Goal: Transaction & Acquisition: Subscribe to service/newsletter

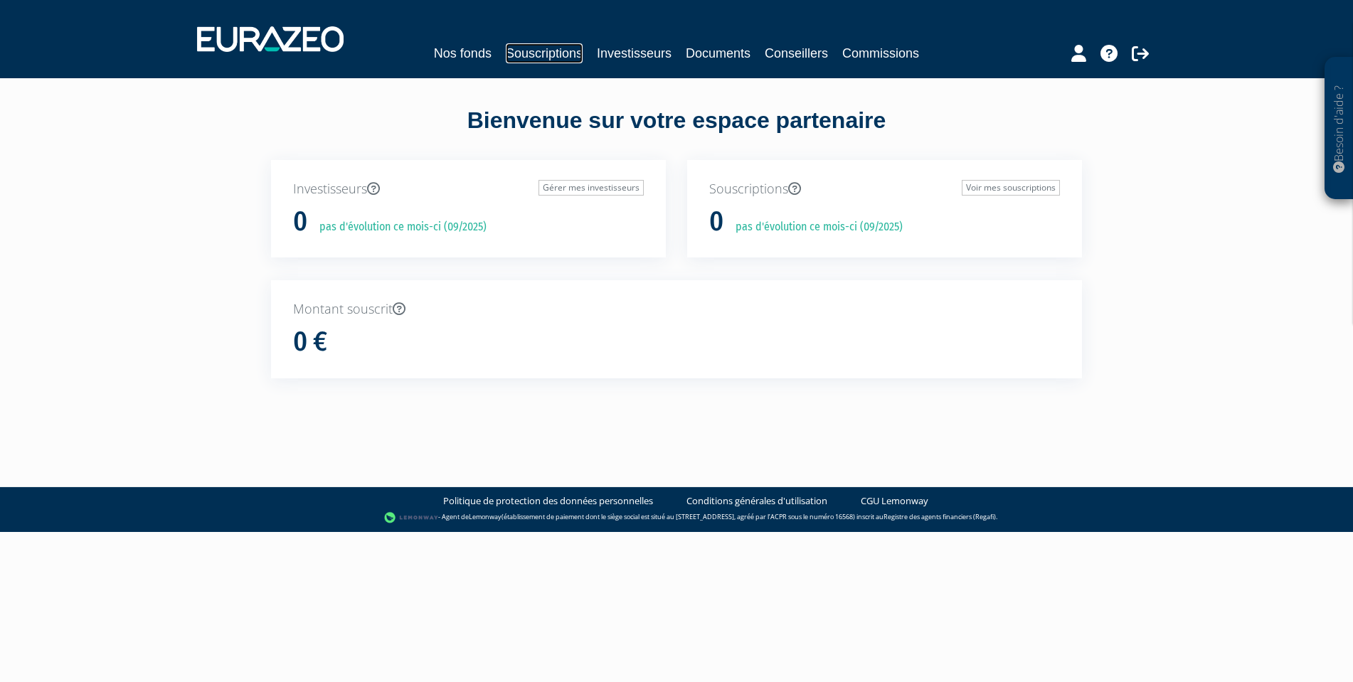
click at [572, 58] on link "Souscriptions" at bounding box center [544, 53] width 77 height 20
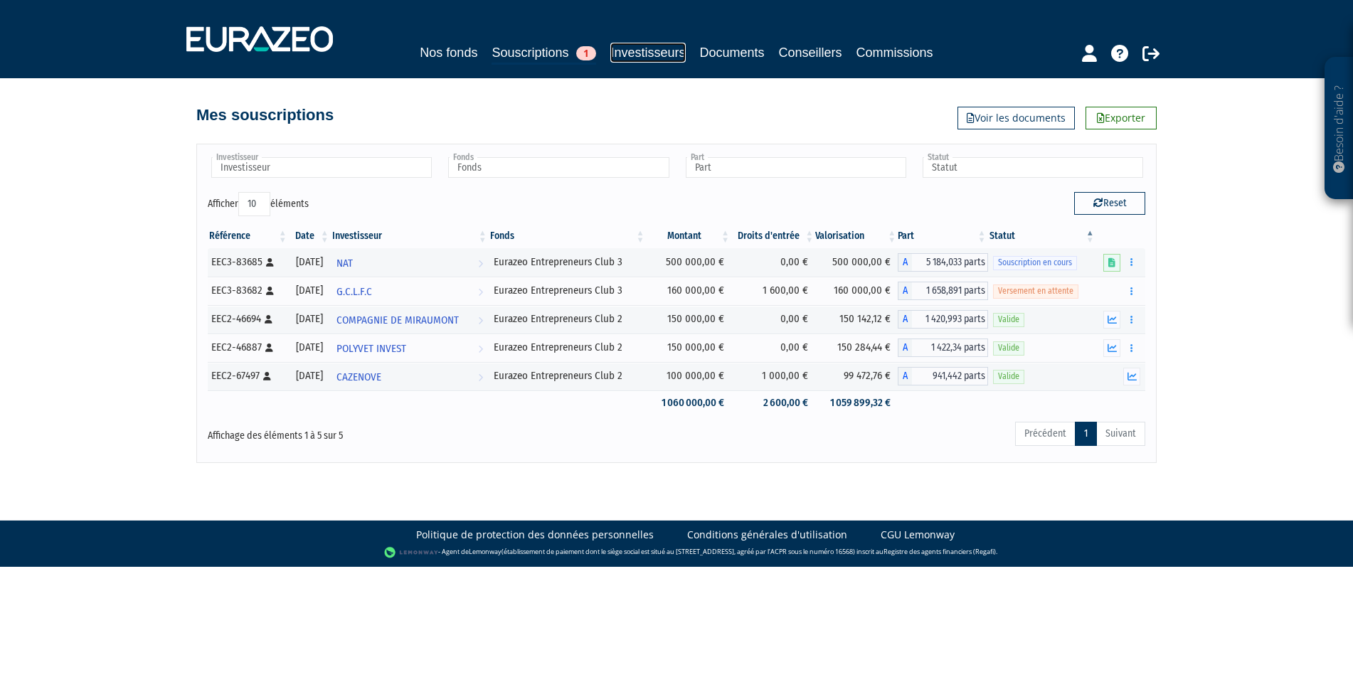
click at [637, 50] on link "Investisseurs" at bounding box center [647, 53] width 75 height 20
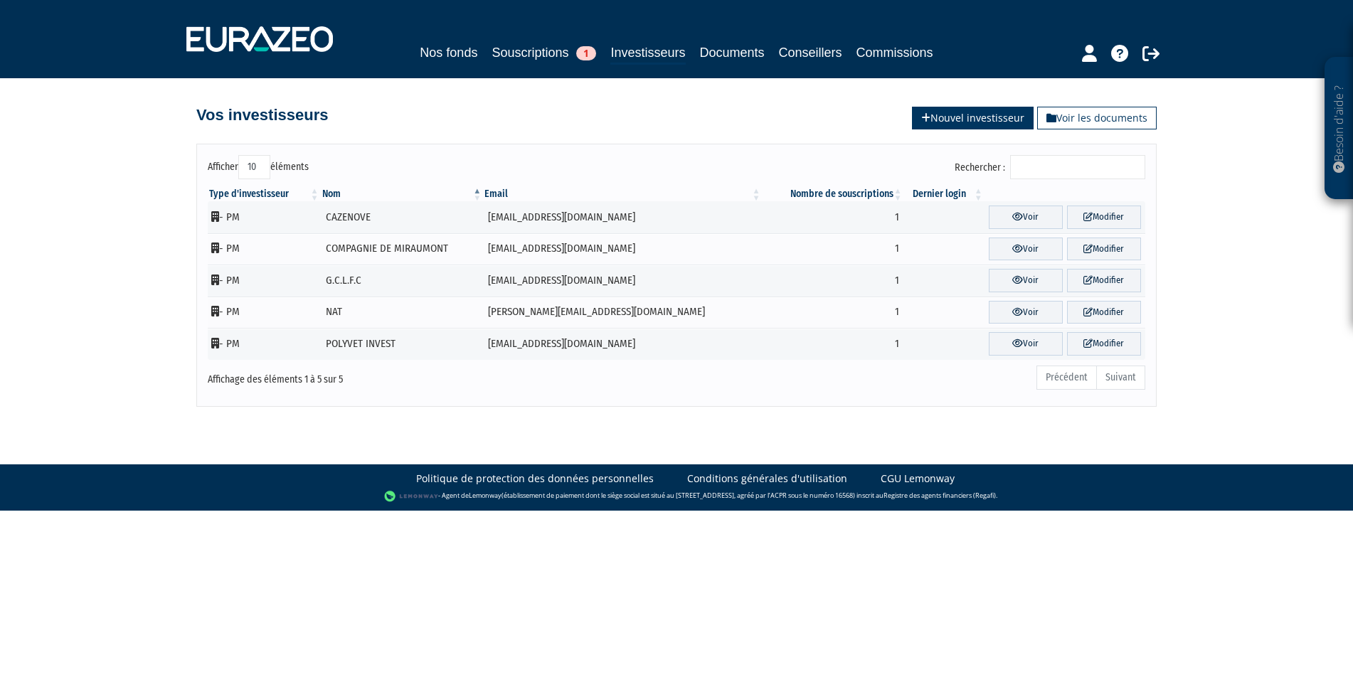
click at [968, 123] on link "Nouvel investisseur" at bounding box center [973, 118] width 122 height 23
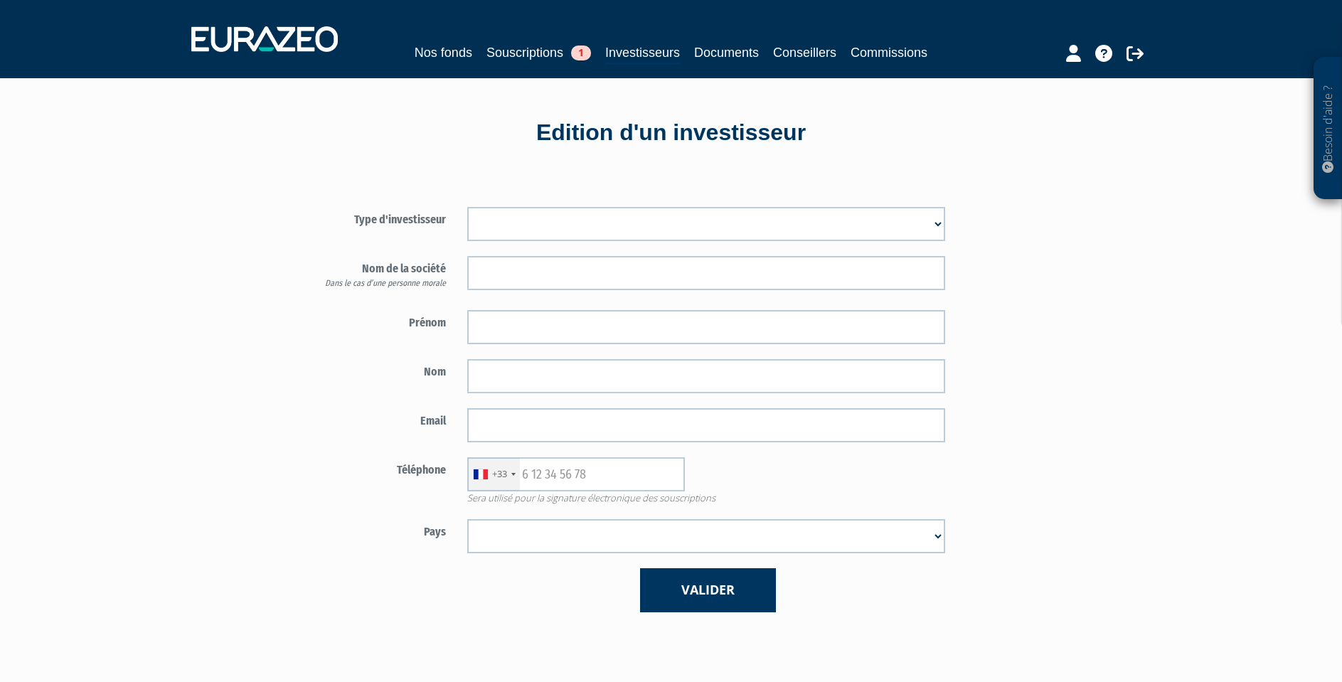
click at [575, 208] on select "Mr Mme Société" at bounding box center [706, 224] width 478 height 34
select select "1"
click at [467, 207] on select "Mr Mme Société" at bounding box center [706, 224] width 478 height 34
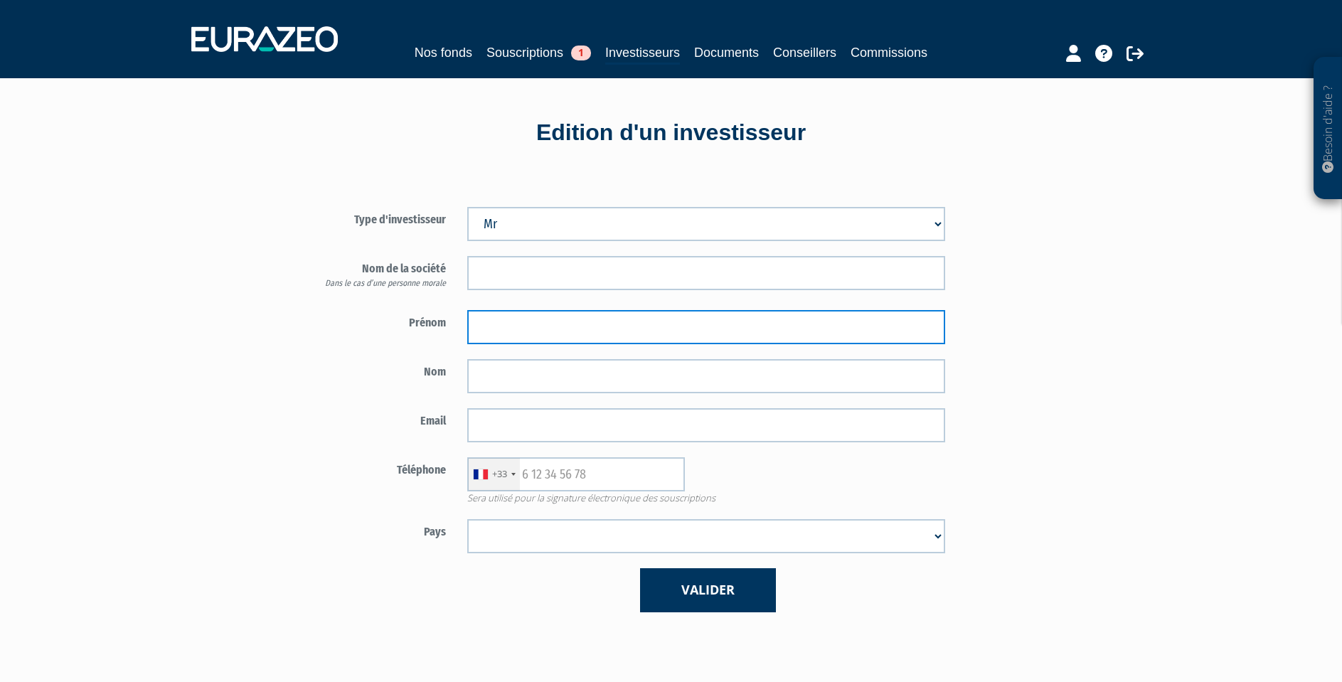
click at [517, 323] on input "text" at bounding box center [706, 327] width 478 height 34
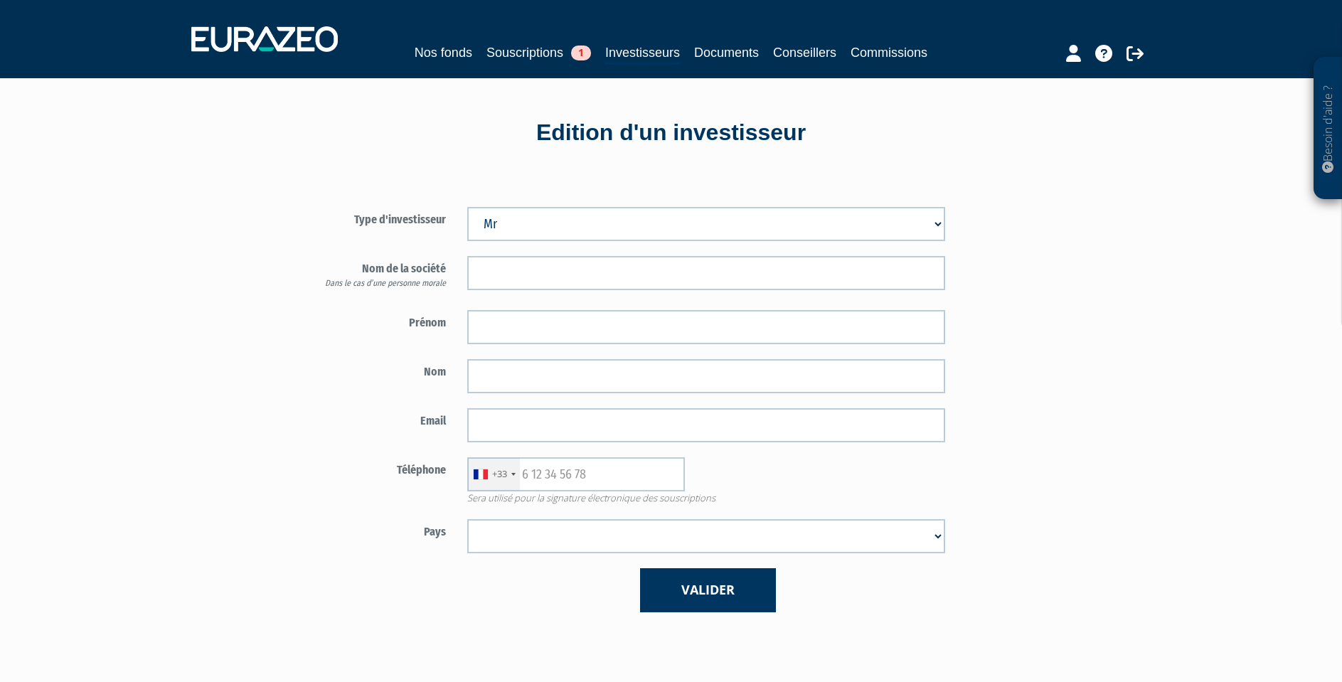
click at [321, 363] on label "Nom" at bounding box center [374, 369] width 166 height 21
click at [548, 52] on link "Souscriptions 1" at bounding box center [538, 53] width 105 height 20
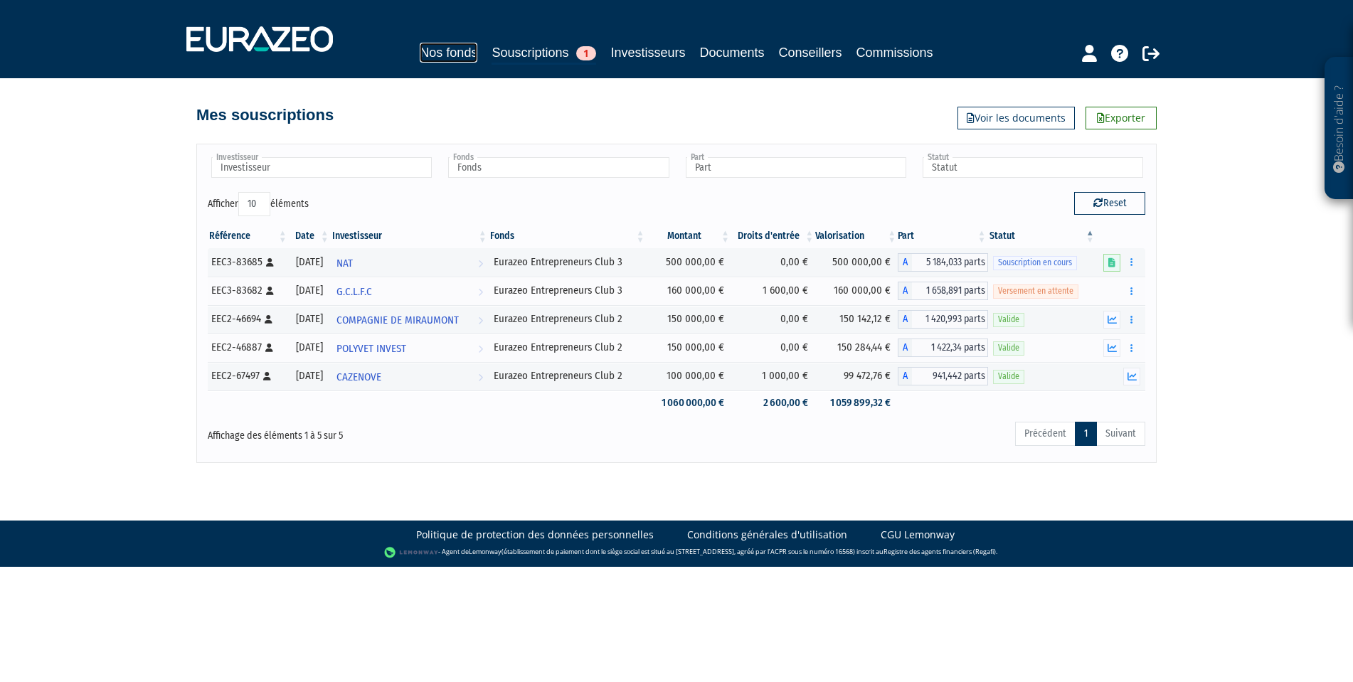
click at [445, 60] on link "Nos fonds" at bounding box center [449, 53] width 58 height 20
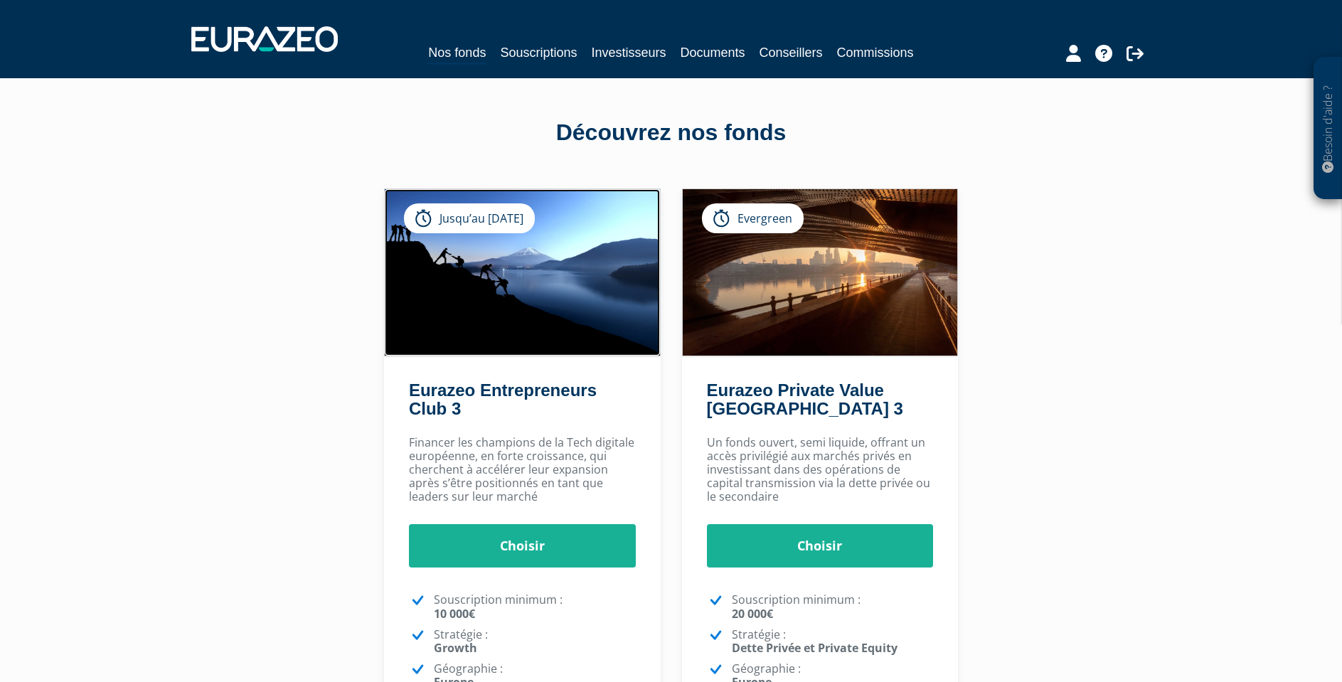
click at [577, 294] on img at bounding box center [522, 272] width 275 height 166
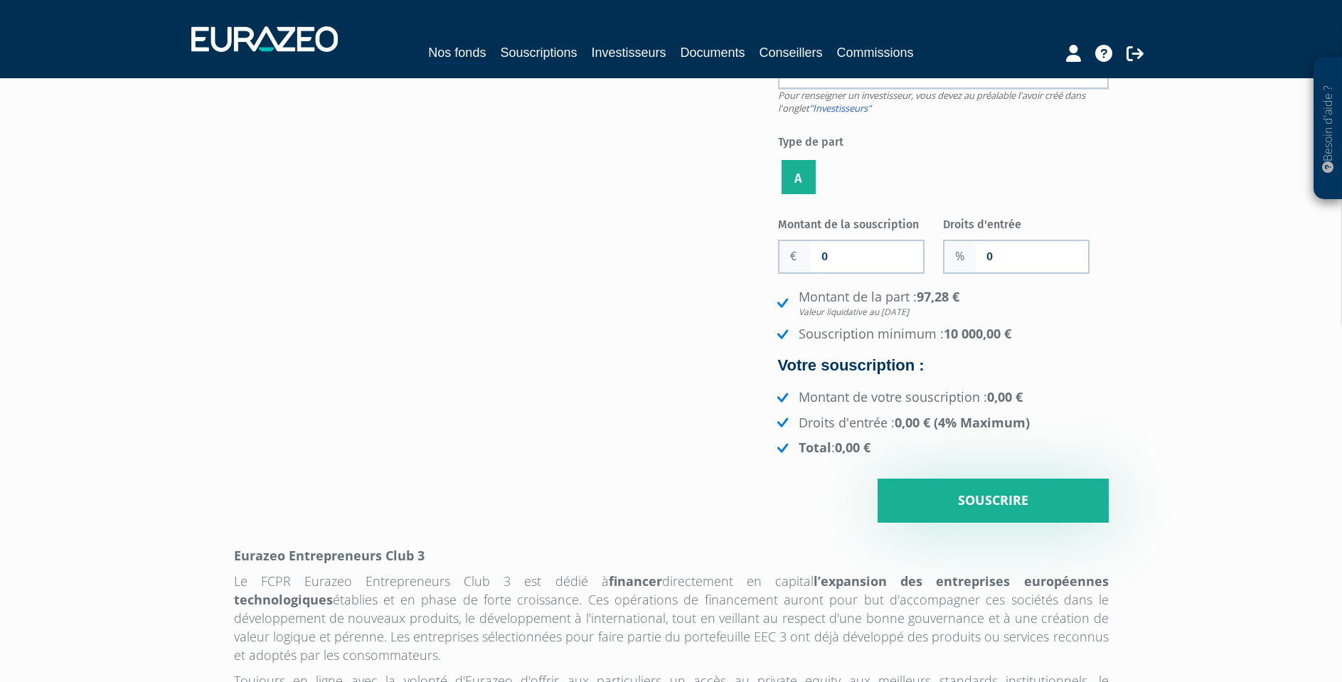
scroll to position [213, 0]
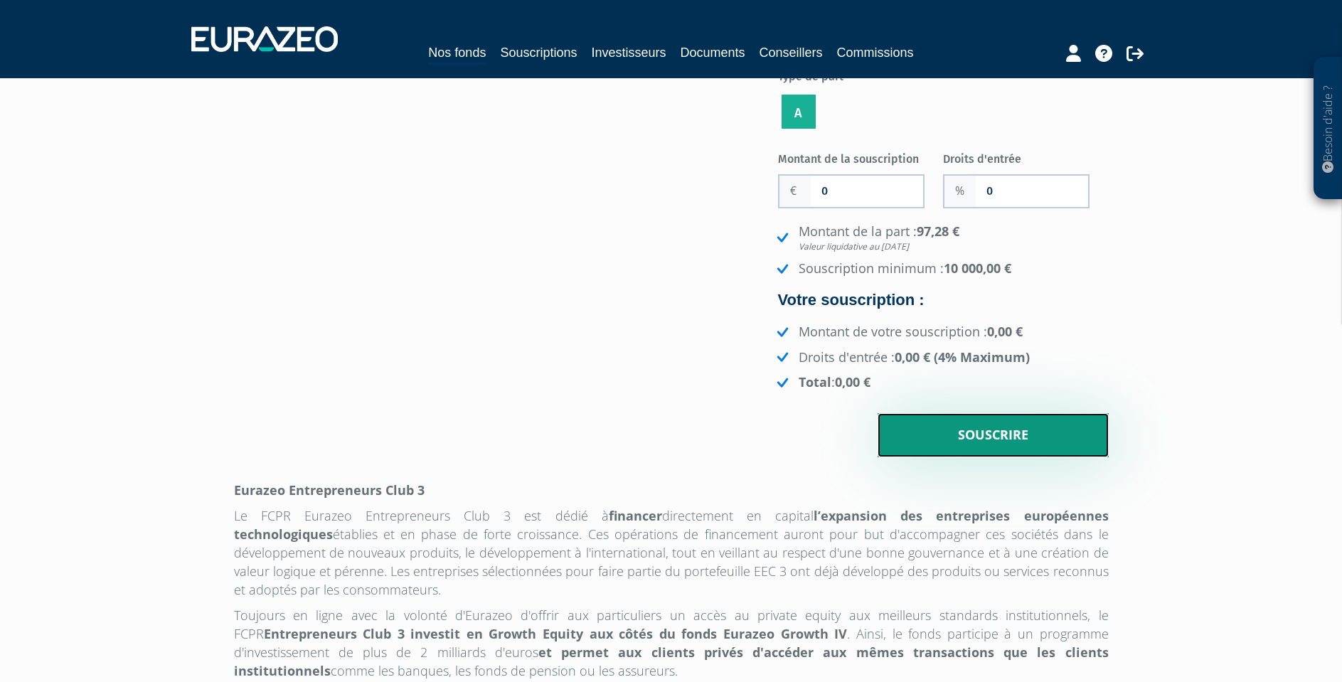
click at [998, 457] on input "Souscrire" at bounding box center [993, 435] width 231 height 44
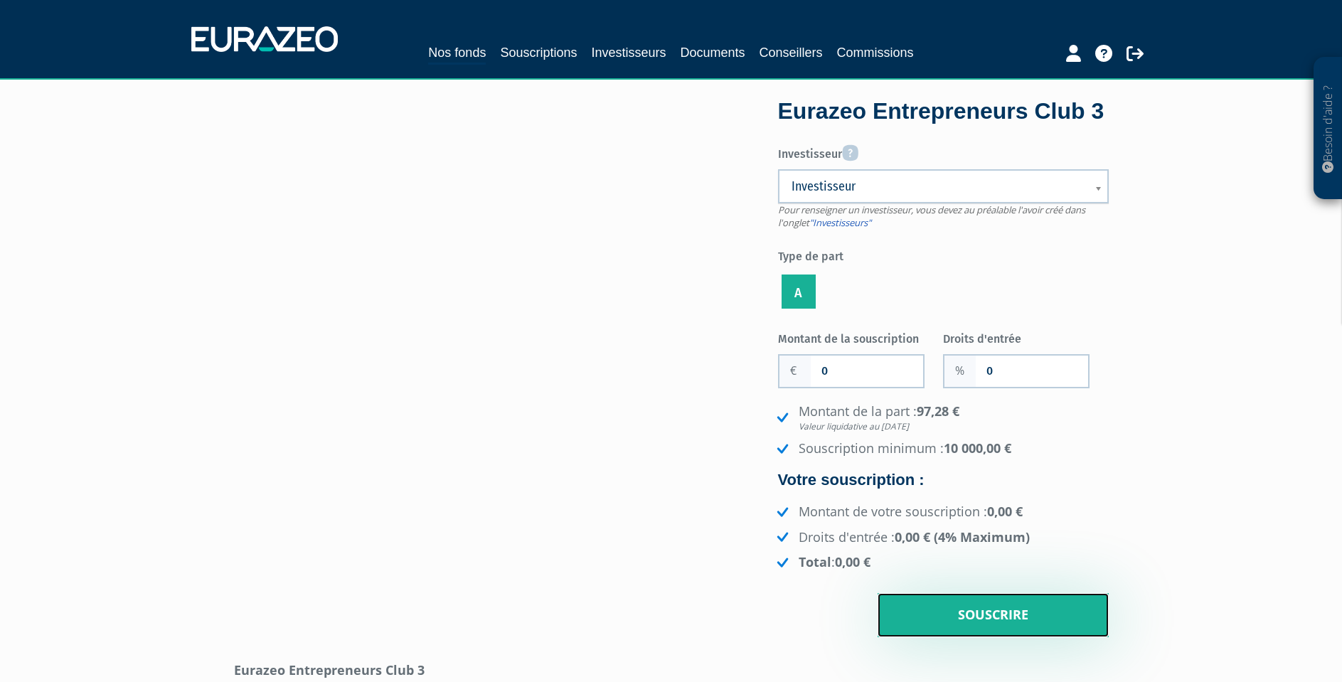
scroll to position [0, 0]
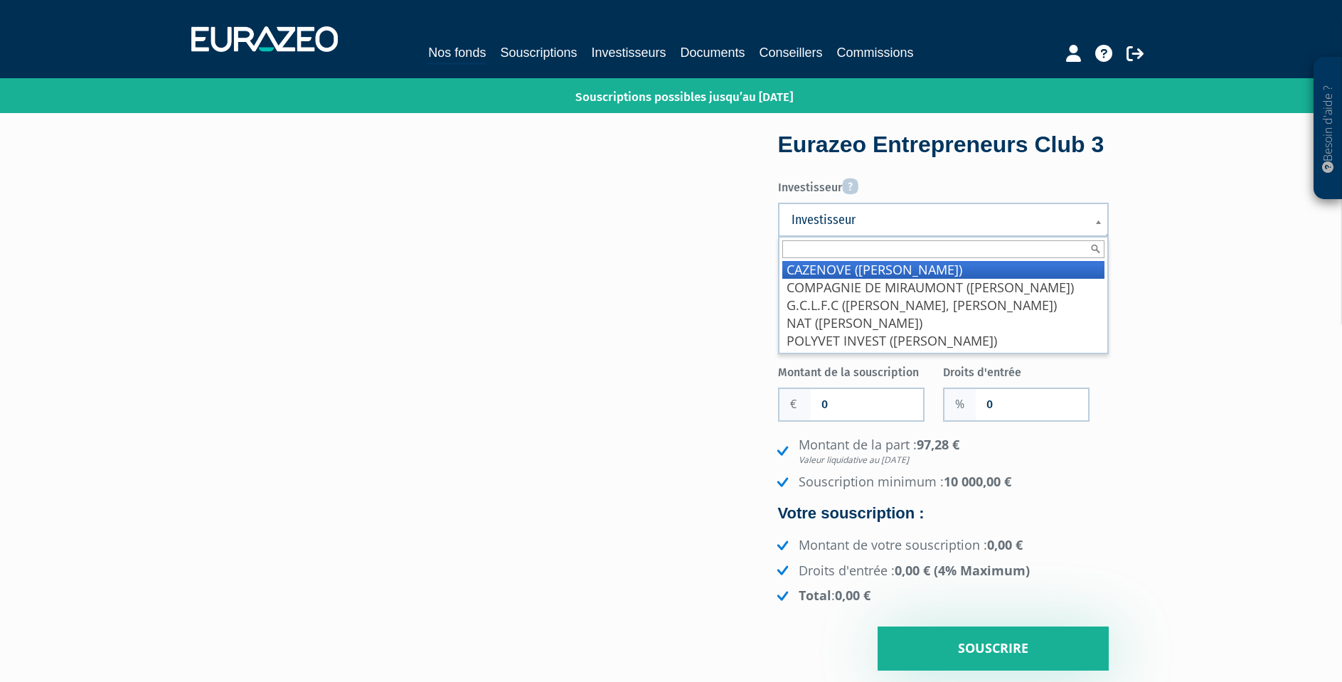
click at [986, 235] on link "Investisseur" at bounding box center [943, 220] width 331 height 34
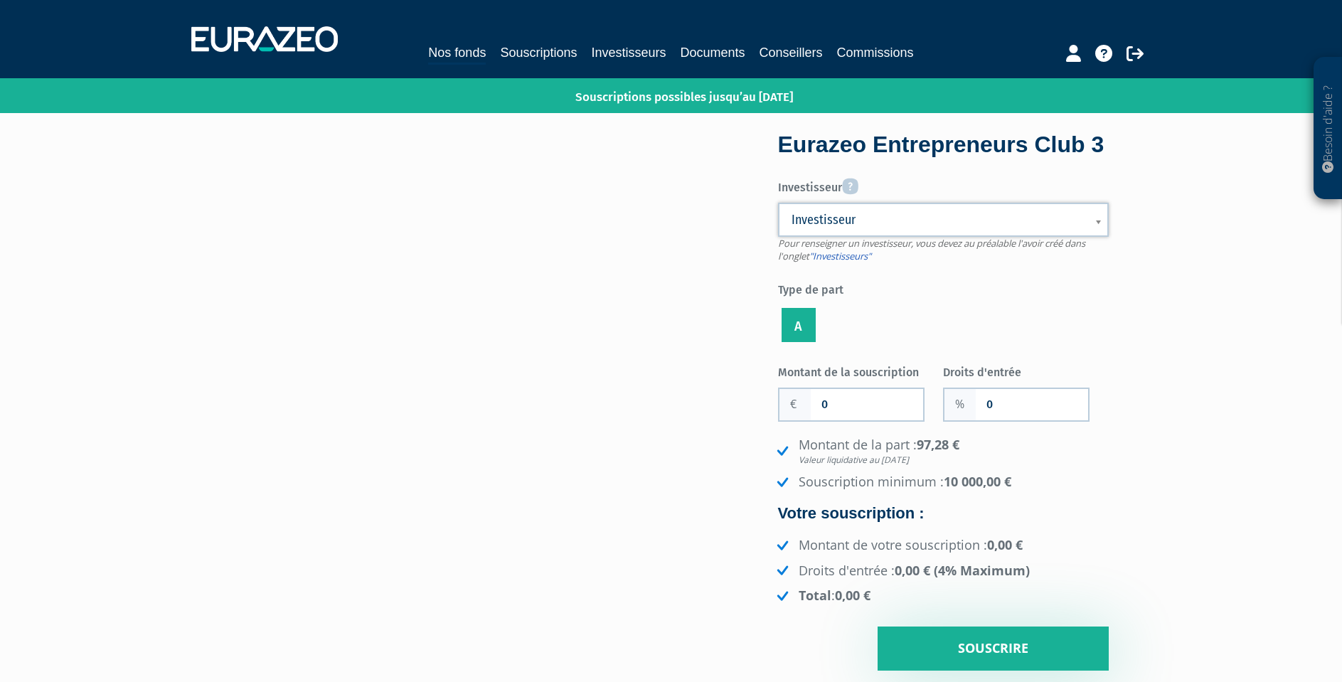
click at [974, 228] on span "Investisseur" at bounding box center [934, 219] width 285 height 17
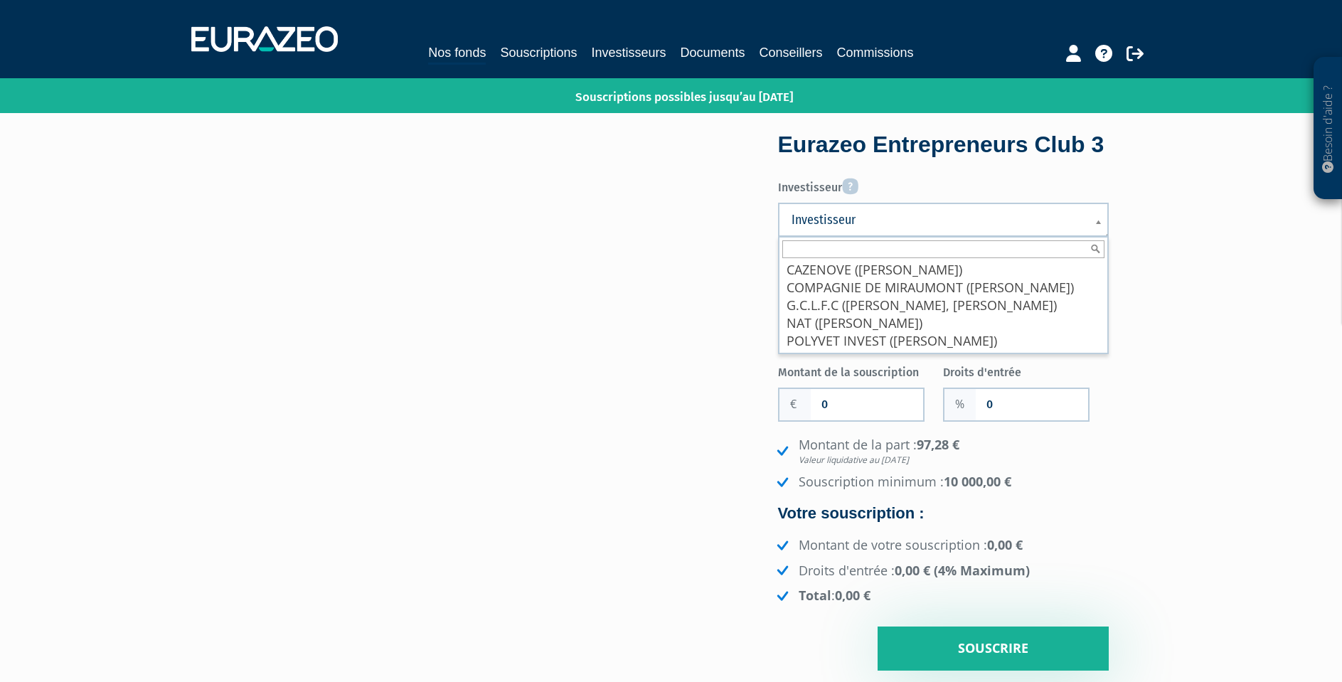
click at [954, 196] on label "Investisseur" at bounding box center [943, 184] width 331 height 23
click at [0, 0] on select "CAZENOVE ([PERSON_NAME]) COMPAGNIE DE MIRAUMONT ([PERSON_NAME]) G.C.L.F.C ([PER…" at bounding box center [0, 0] width 0 height 0
